Goal: Transaction & Acquisition: Download file/media

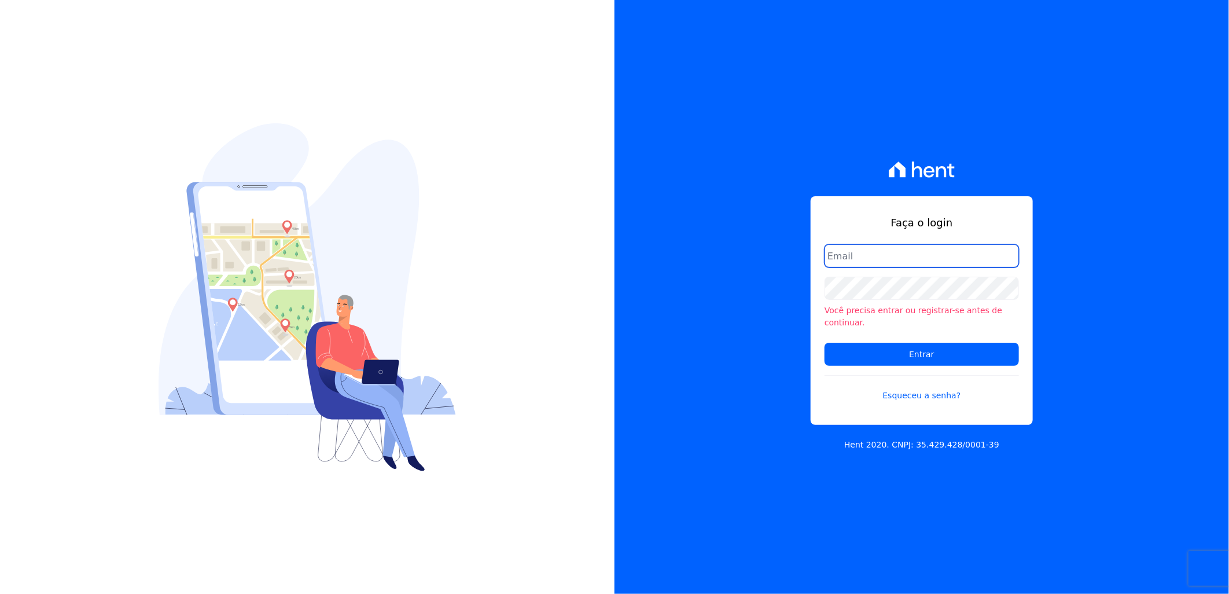
type input "artur@fontouraengenharia.com.br"
click at [824, 343] on input "Entrar" at bounding box center [921, 354] width 194 height 23
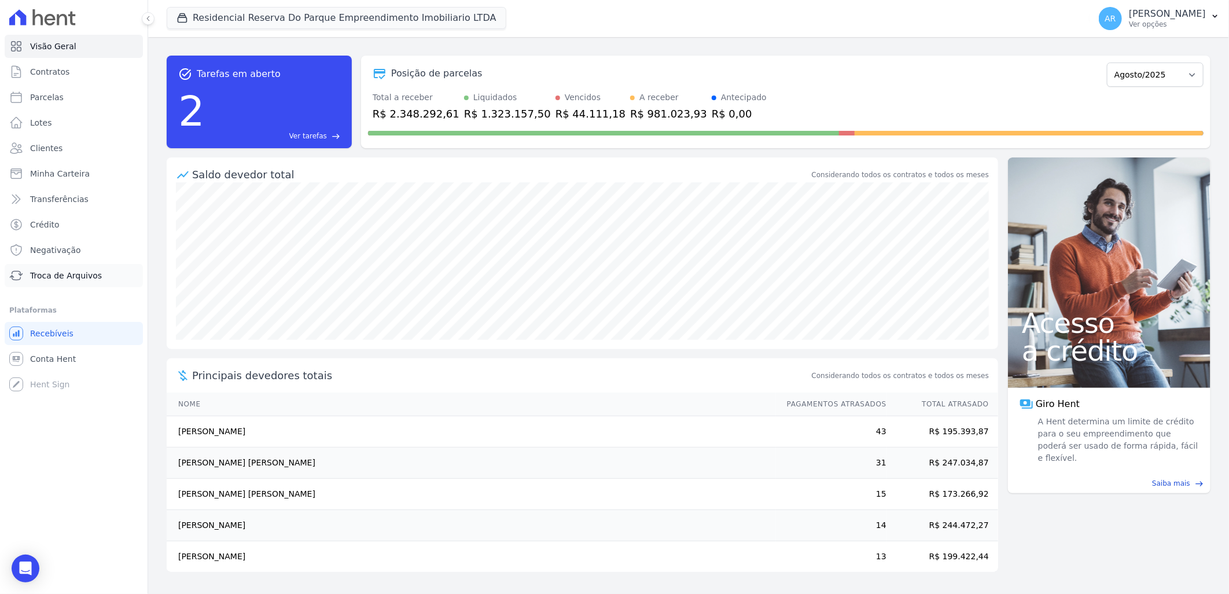
click at [69, 278] on span "Troca de Arquivos" at bounding box center [66, 276] width 72 height 12
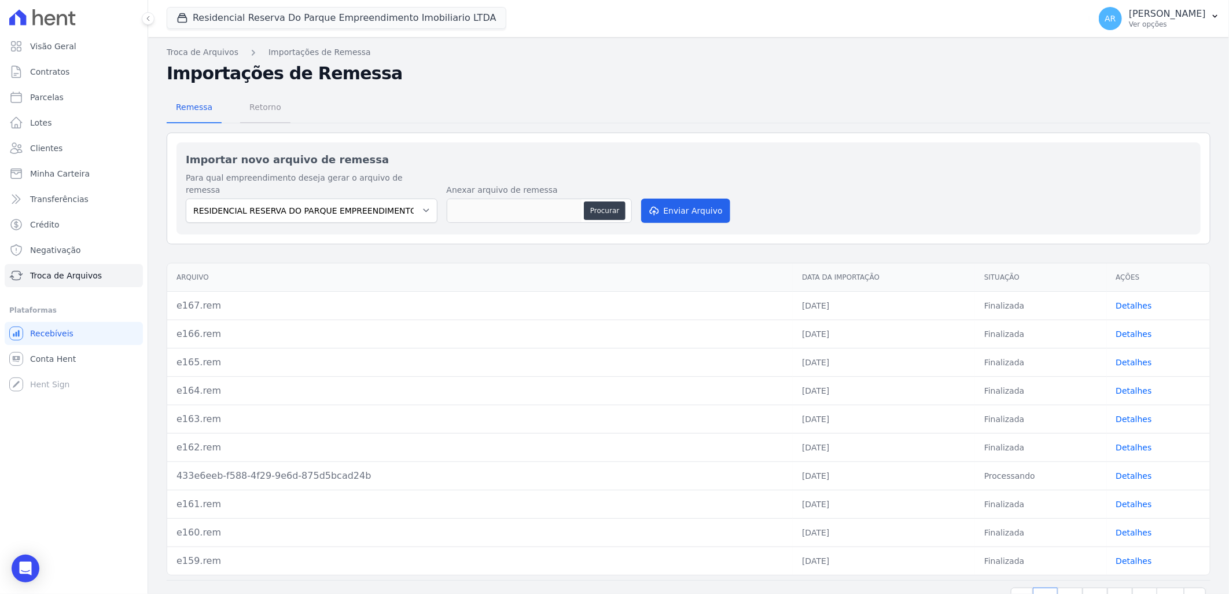
click at [261, 102] on span "Retorno" at bounding box center [265, 106] width 46 height 23
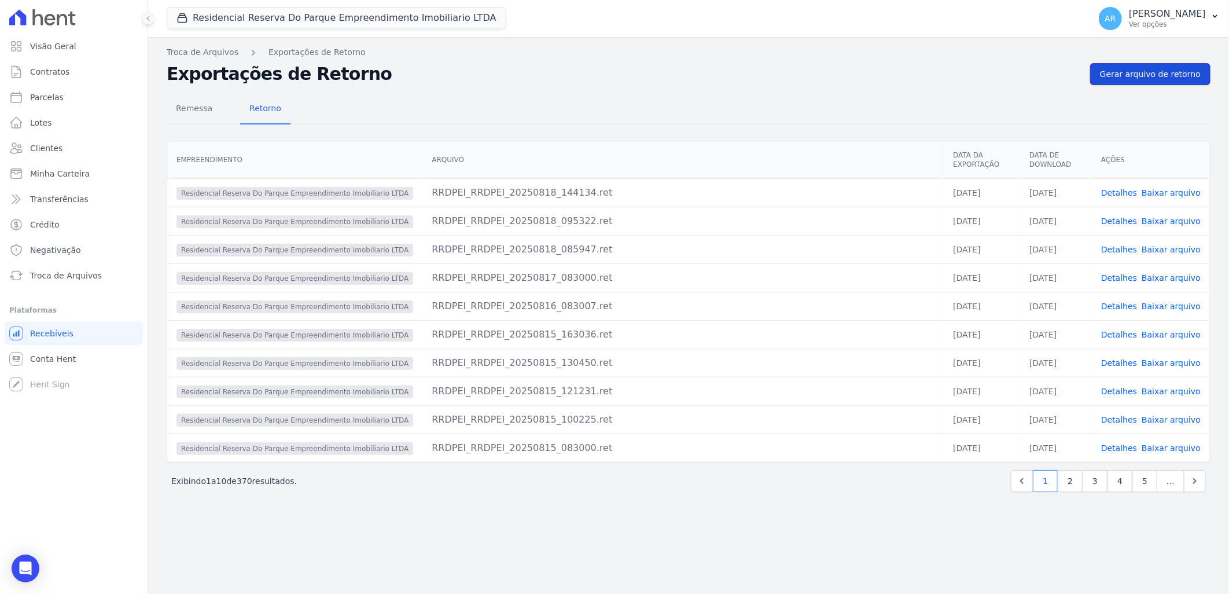
click at [1183, 78] on span "Gerar arquivo de retorno" at bounding box center [1150, 74] width 101 height 12
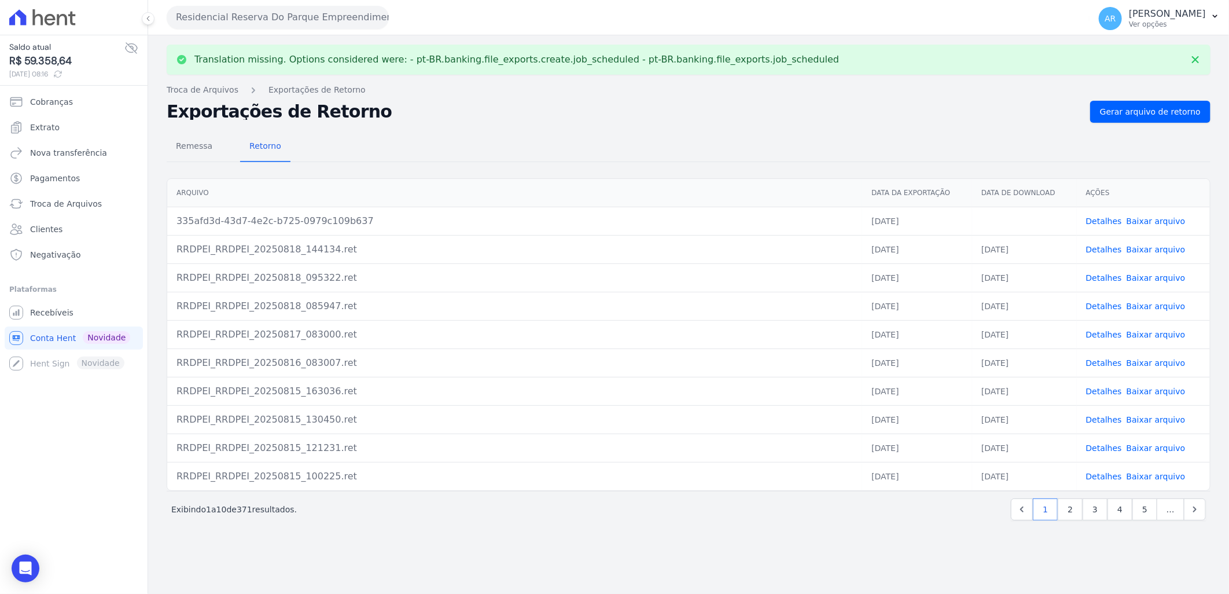
click at [1163, 220] on link "Baixar arquivo" at bounding box center [1155, 220] width 59 height 9
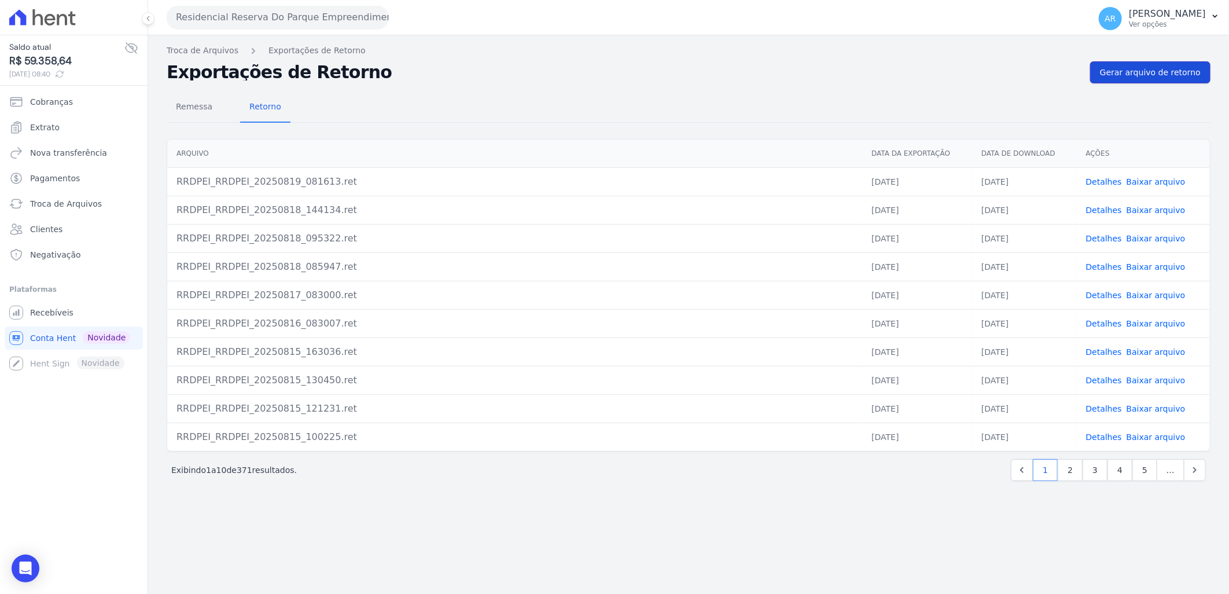
click at [1129, 71] on span "Gerar arquivo de retorno" at bounding box center [1150, 73] width 101 height 12
